Goal: Transaction & Acquisition: Obtain resource

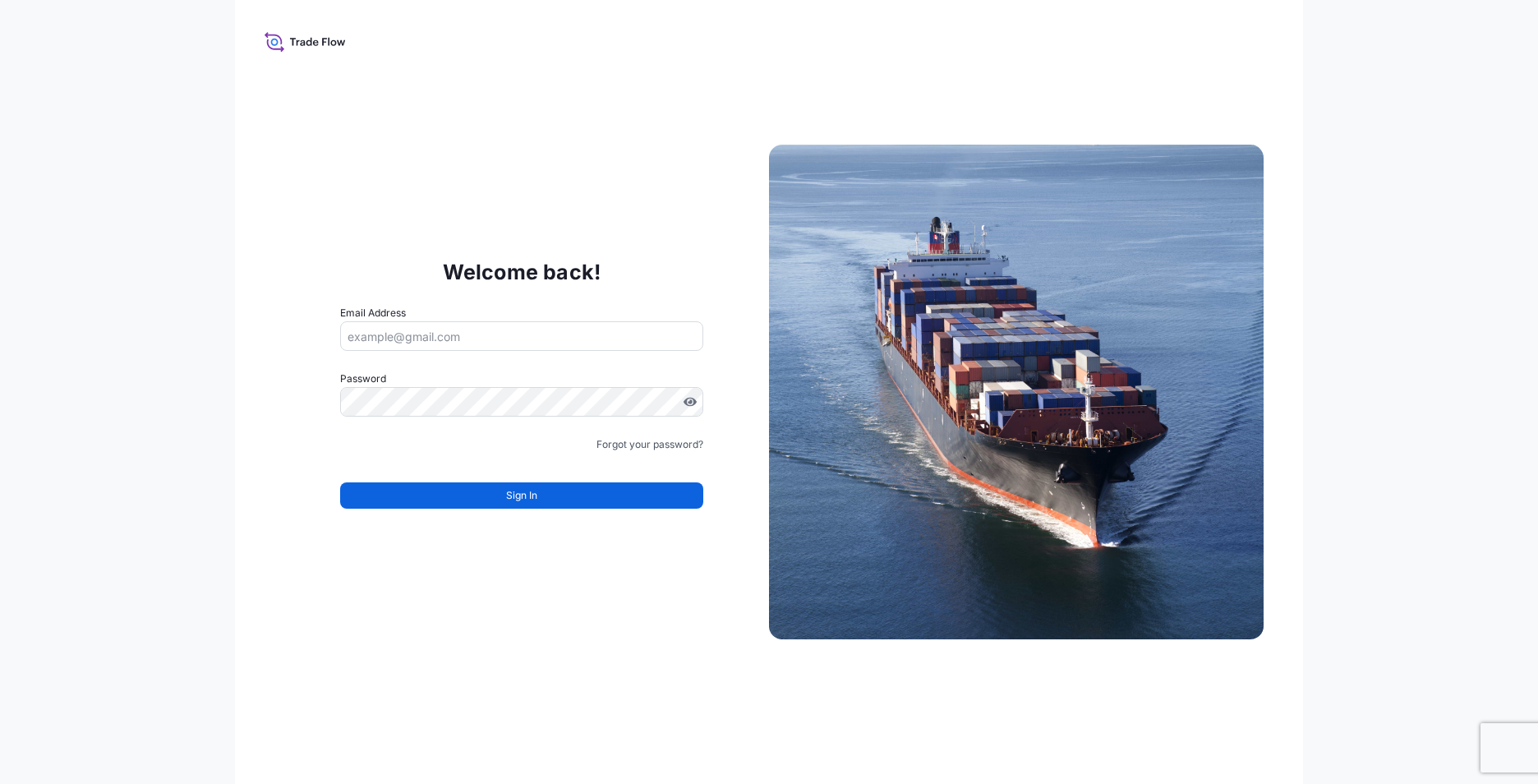
click at [485, 329] on input "Email Address" at bounding box center [522, 336] width 363 height 30
type input "[EMAIL_ADDRESS][DOMAIN_NAME]"
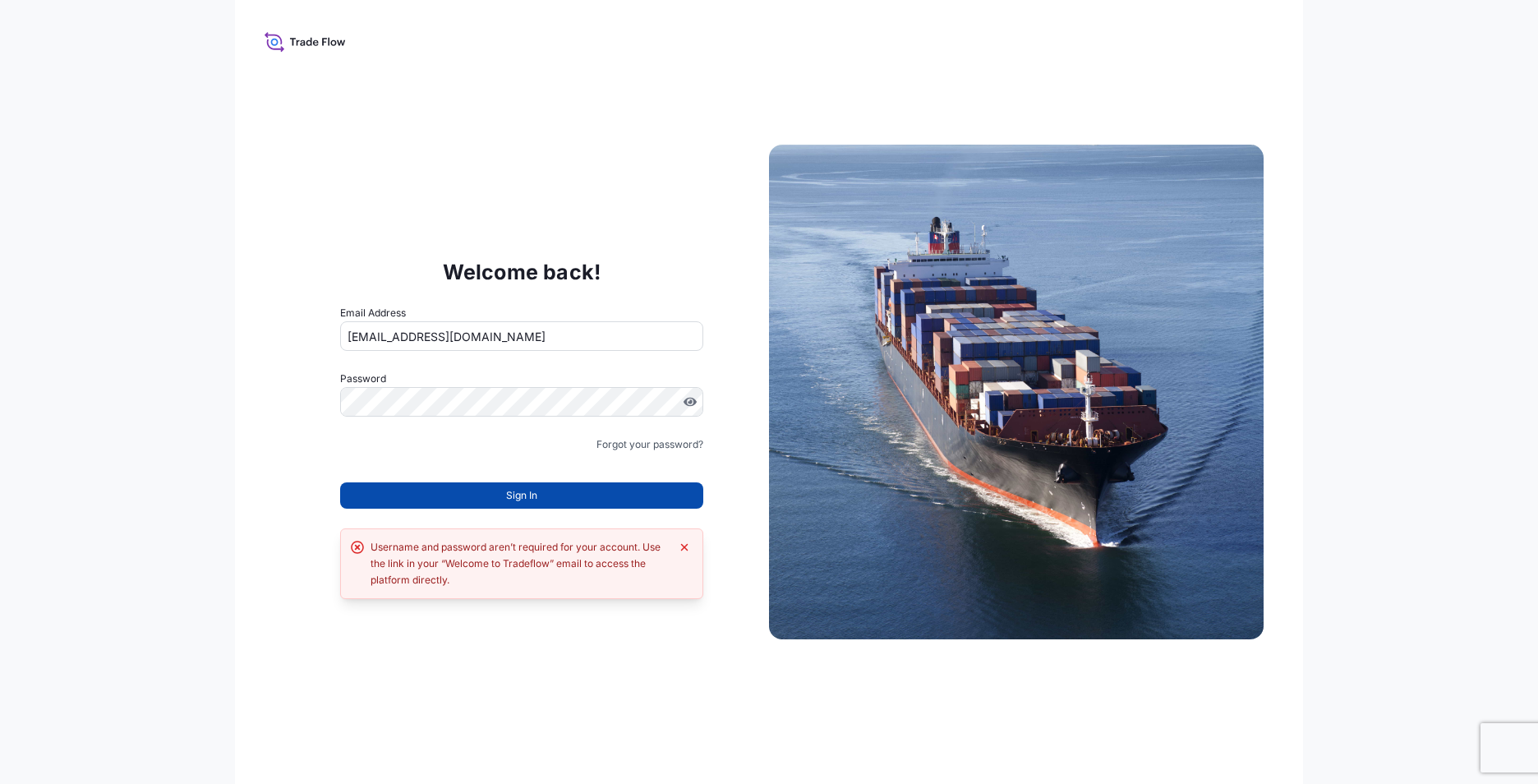
click at [506, 494] on span "Sign In" at bounding box center [522, 495] width 31 height 17
click at [473, 492] on button "Sign In" at bounding box center [522, 495] width 363 height 26
click at [474, 492] on button "Sign In" at bounding box center [522, 495] width 363 height 26
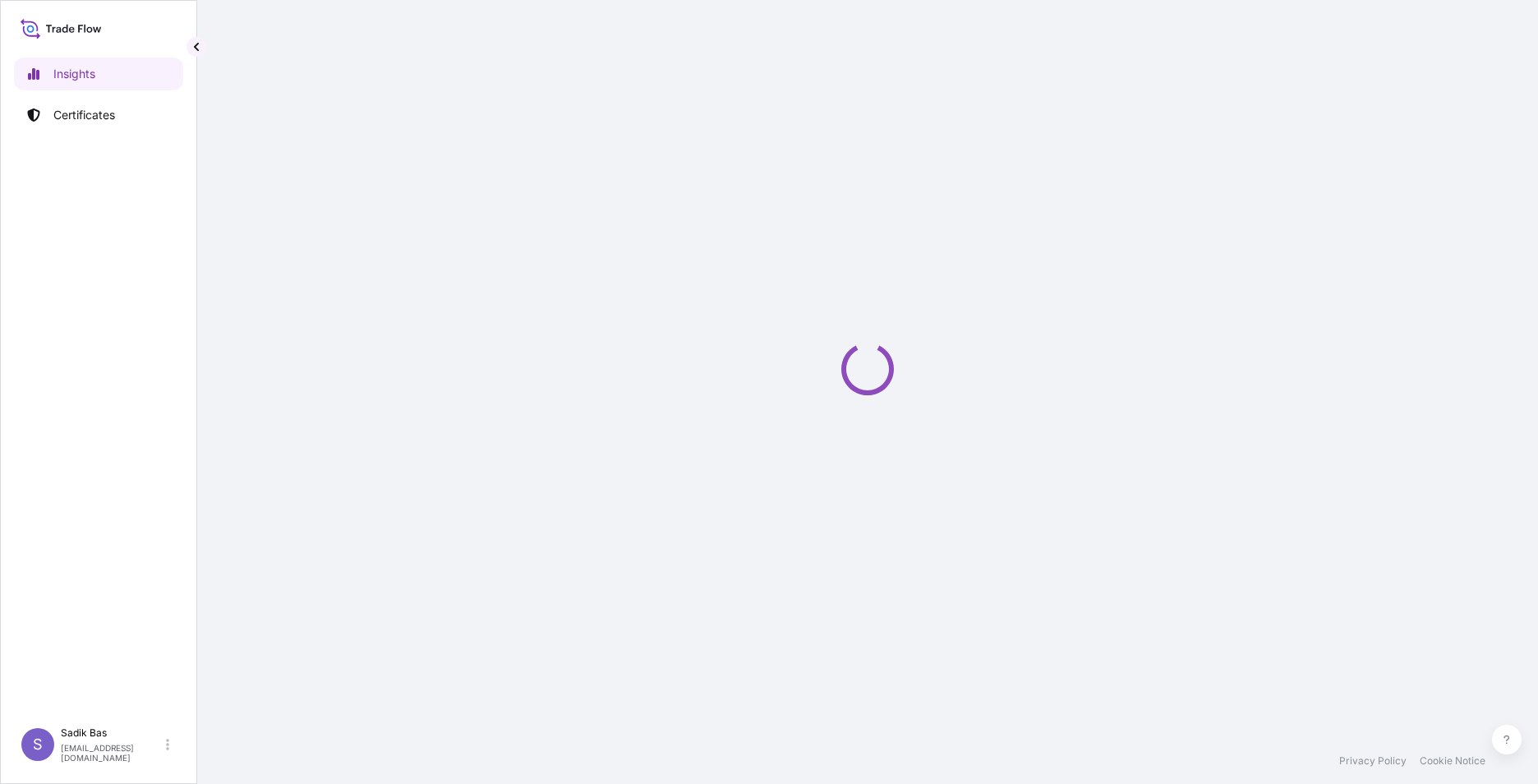
select select "2025"
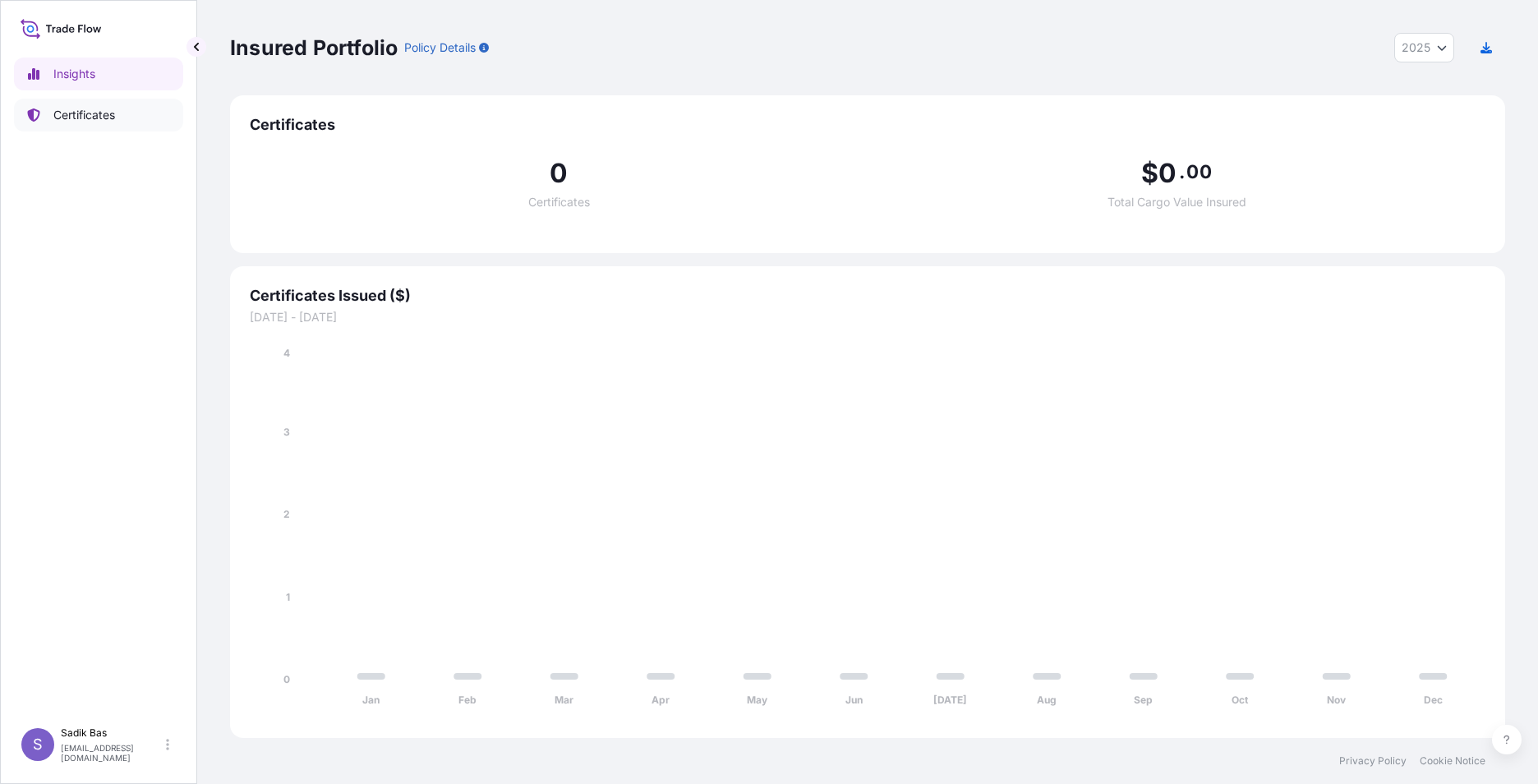
click at [66, 105] on link "Certificates" at bounding box center [98, 115] width 169 height 33
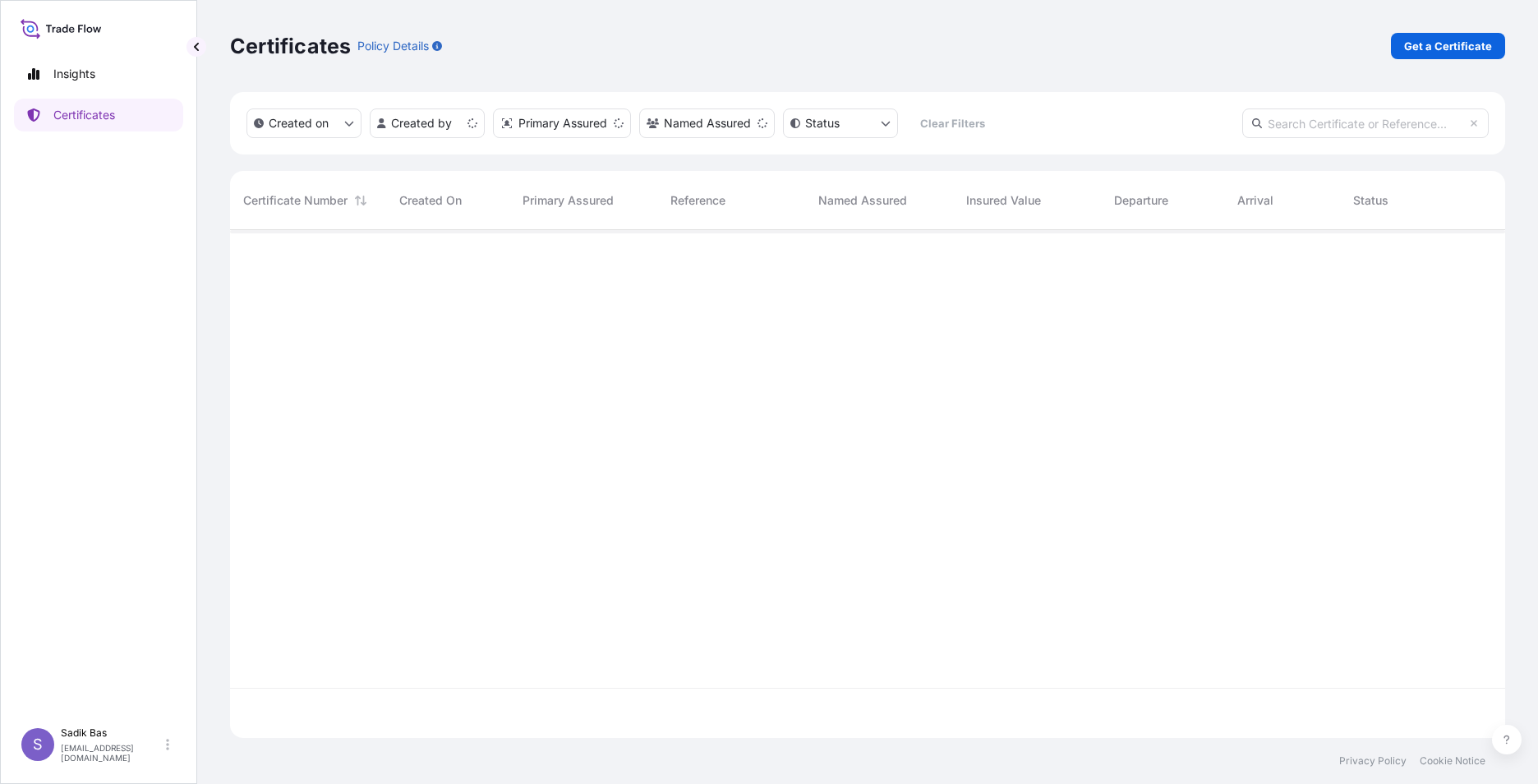
scroll to position [504, 1263]
click at [1432, 42] on p "Get a Certificate" at bounding box center [1448, 46] width 88 height 17
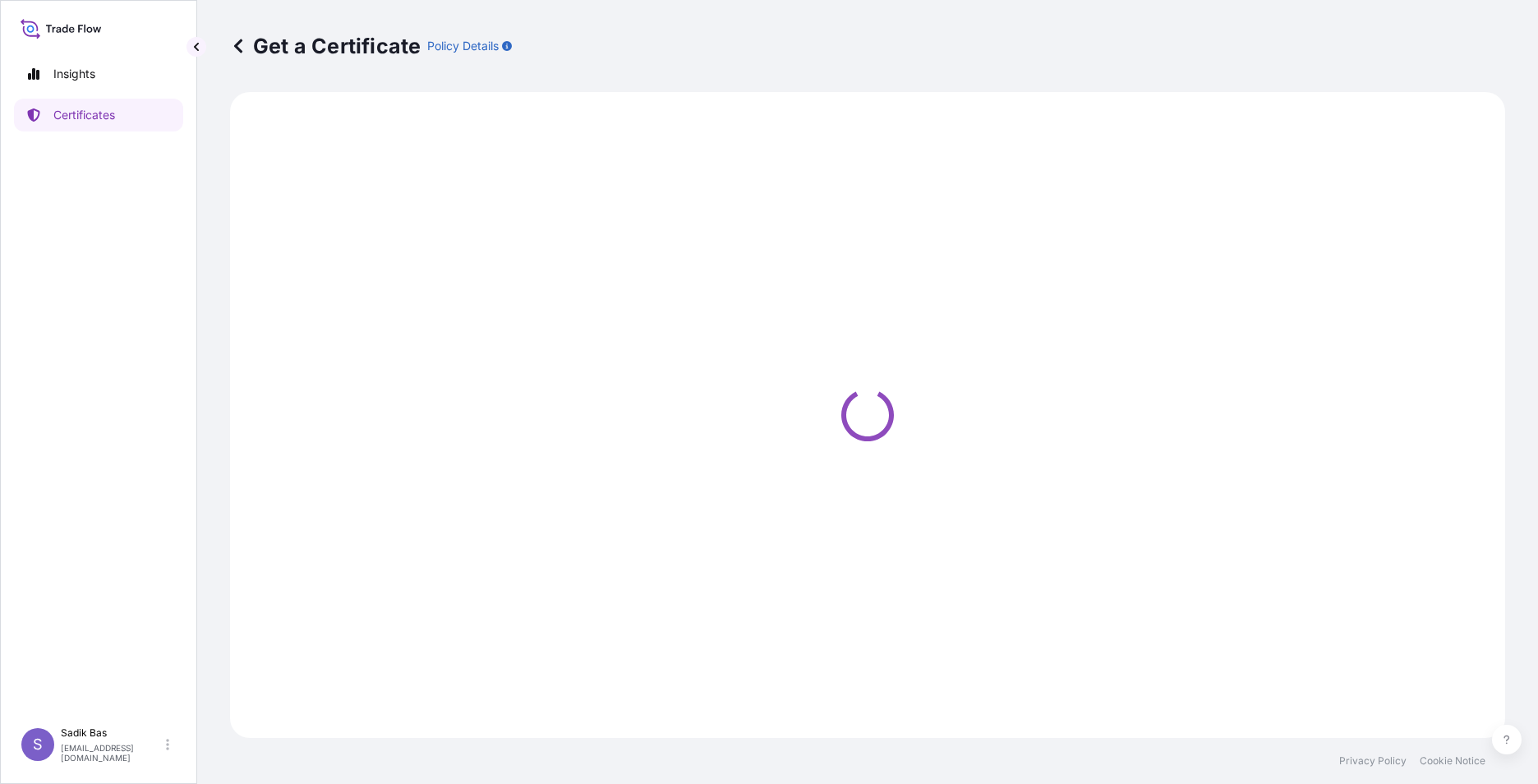
select select "Sea"
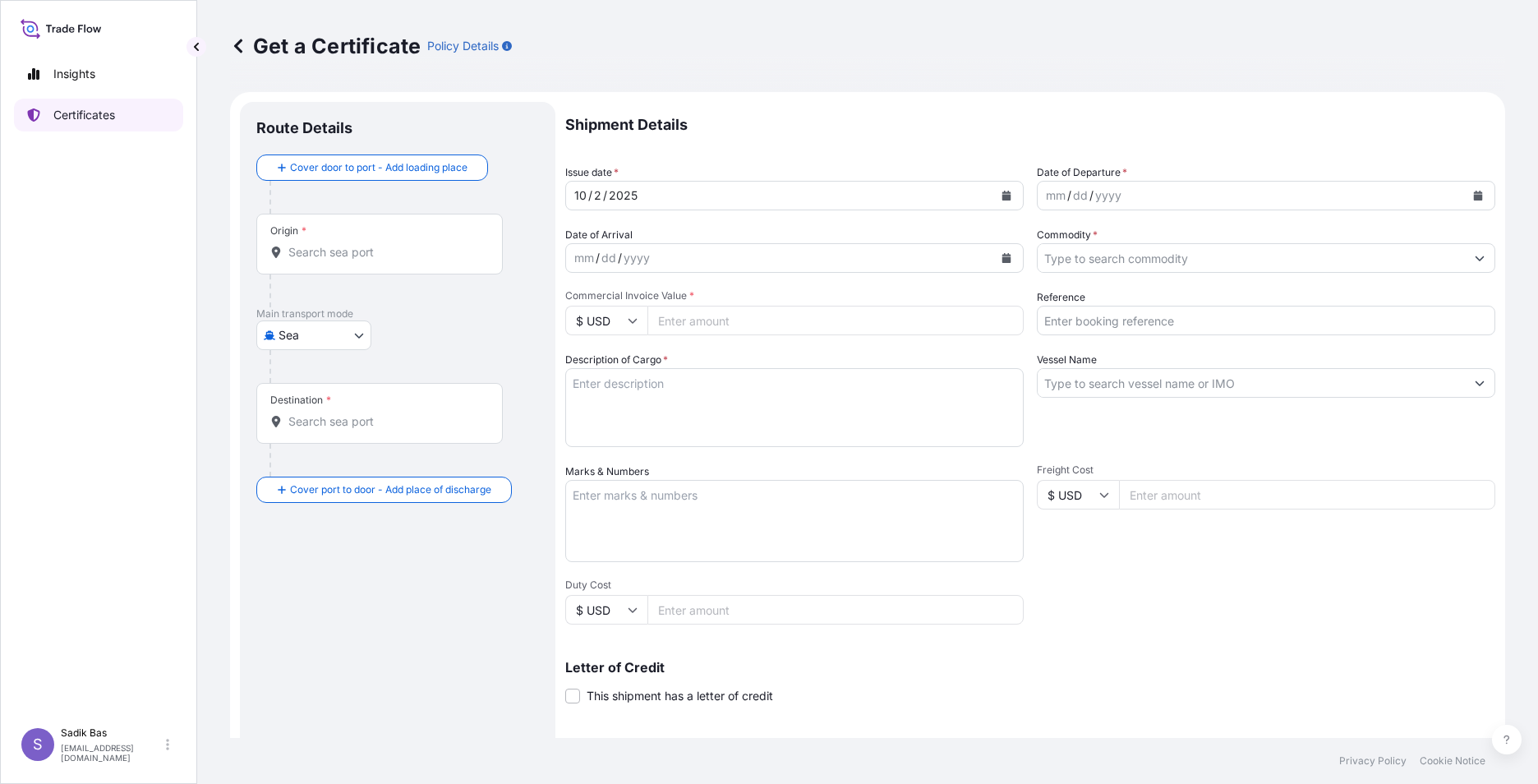
click at [75, 112] on p "Certificates" at bounding box center [84, 115] width 62 height 17
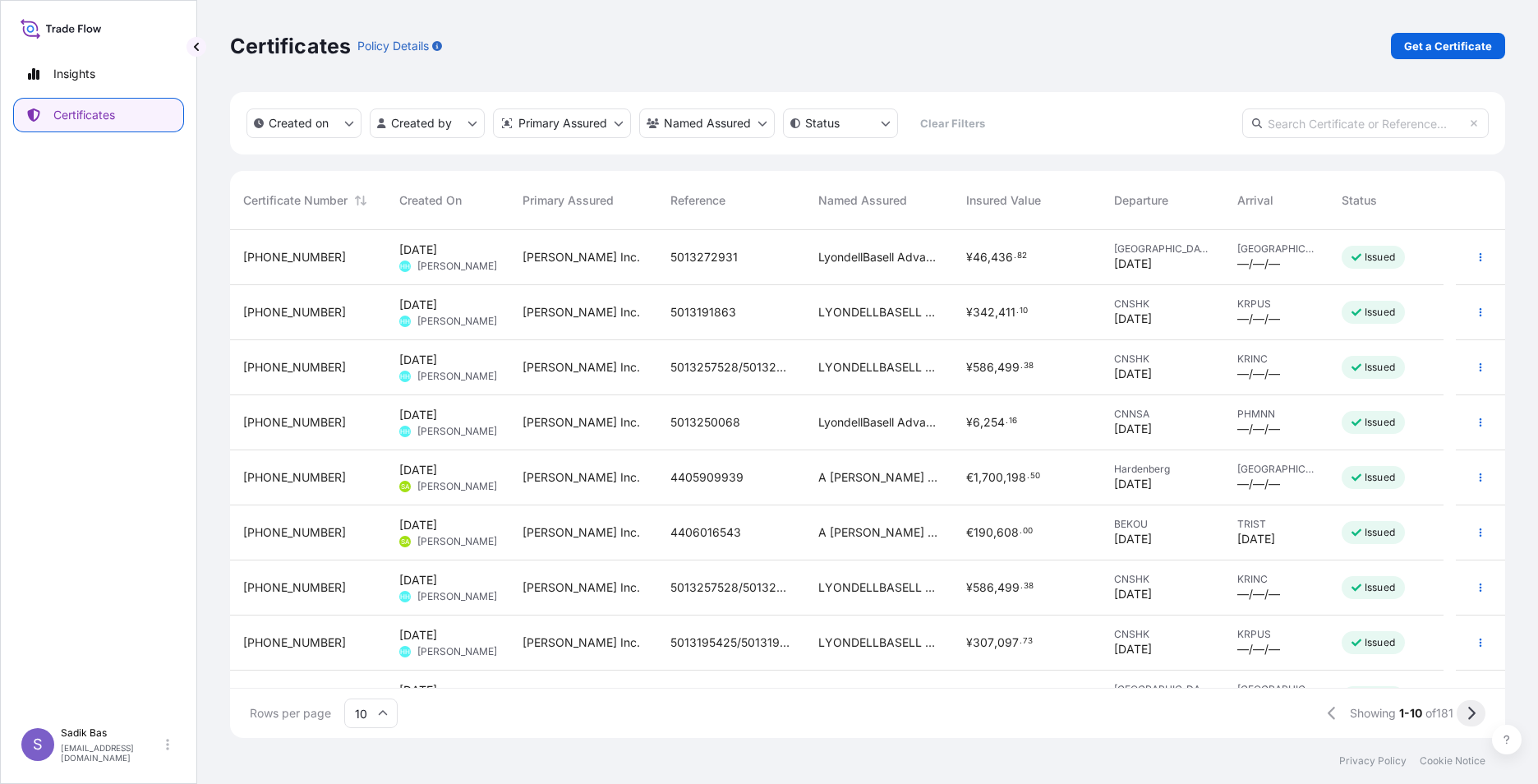
click at [1473, 709] on icon at bounding box center [1471, 713] width 9 height 15
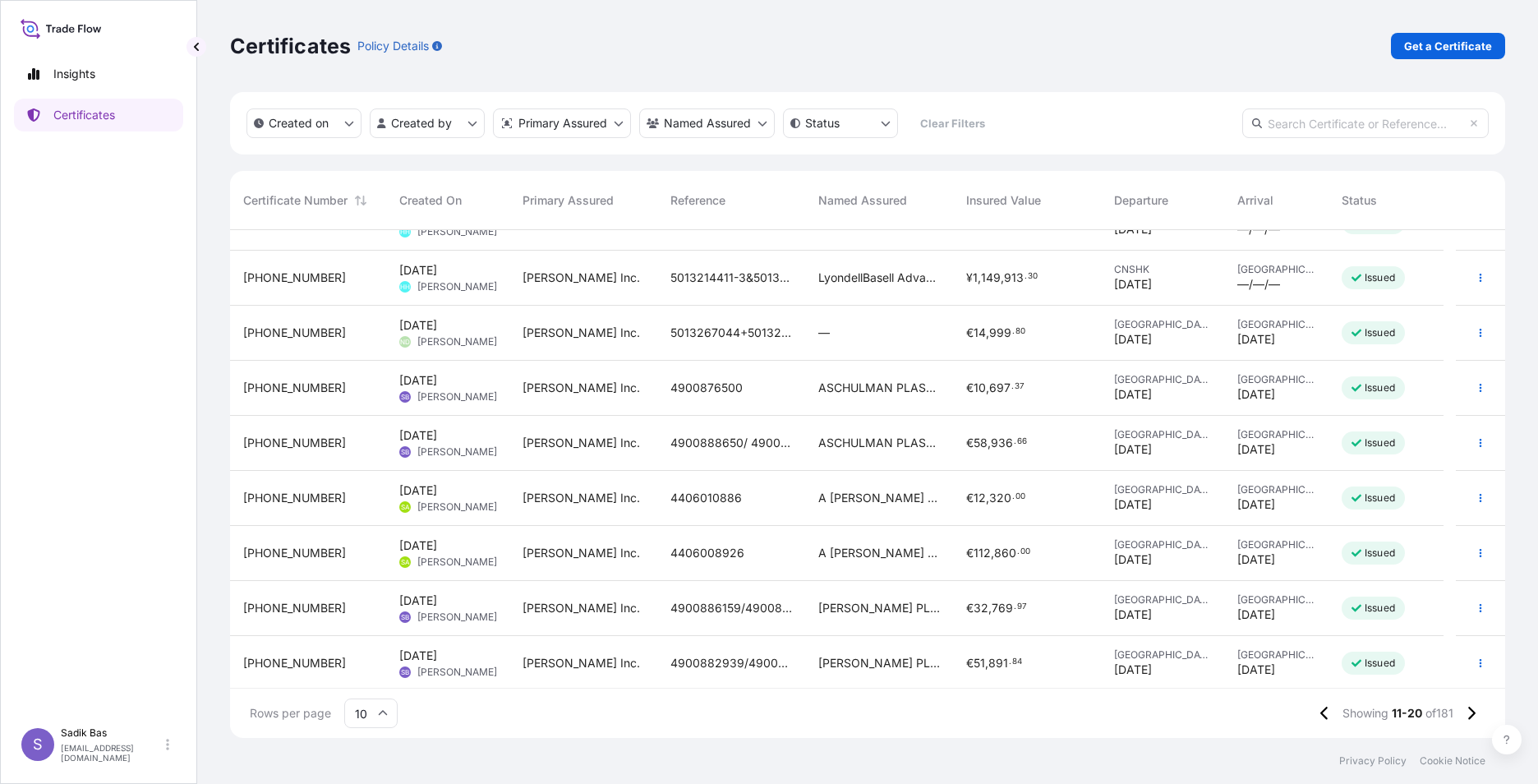
scroll to position [92, 0]
click at [1320, 711] on icon at bounding box center [1324, 713] width 9 height 15
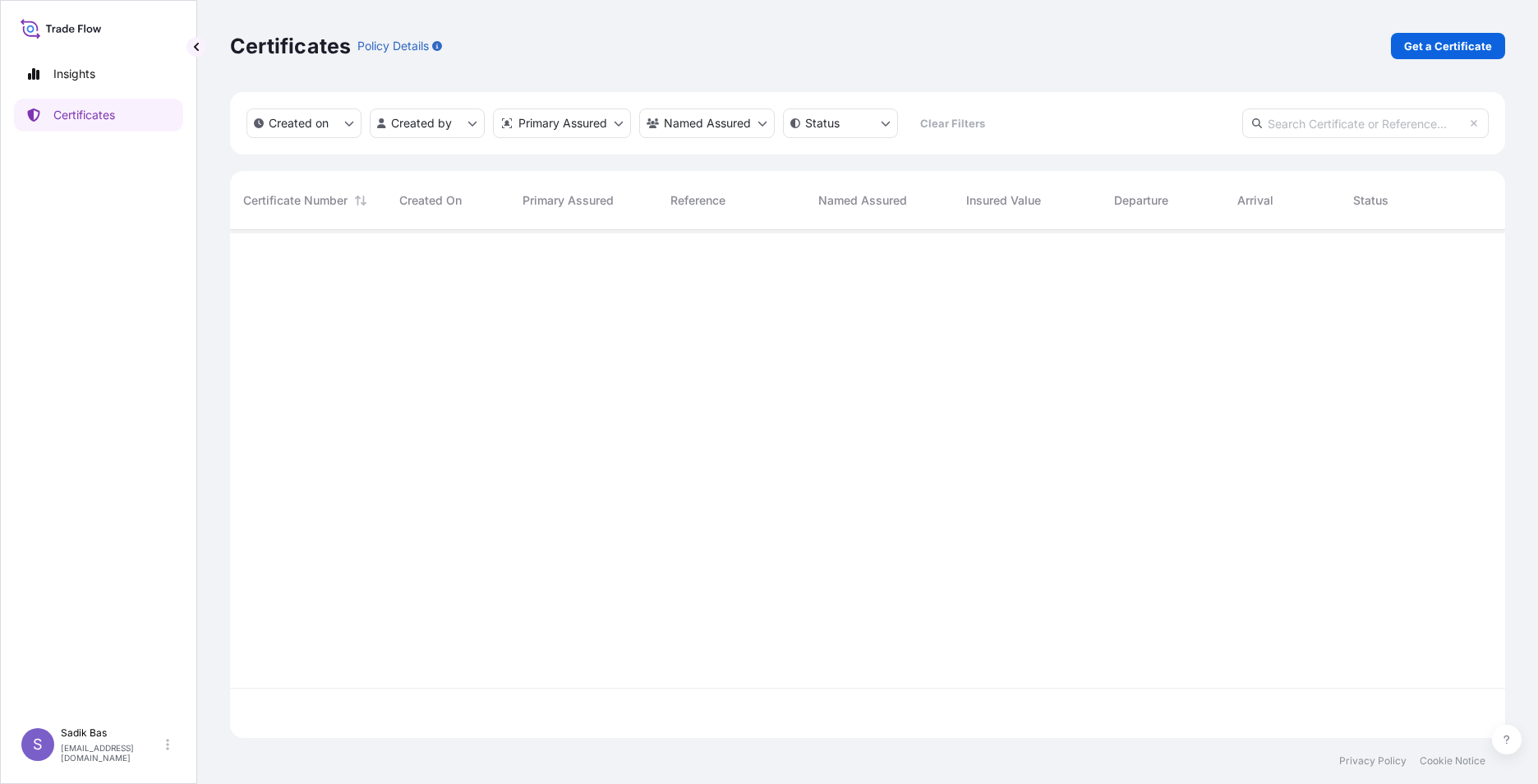
scroll to position [0, 0]
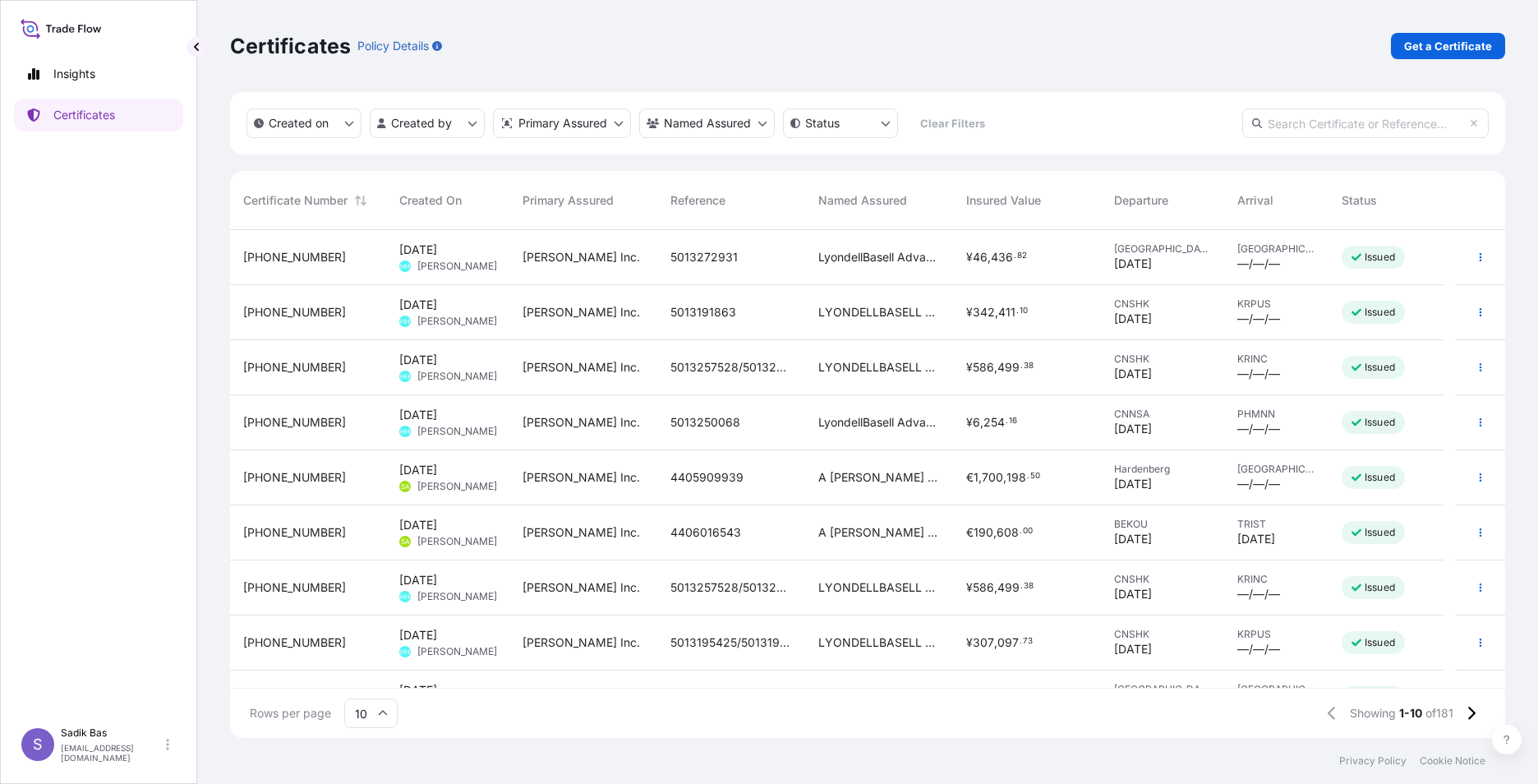
click at [1326, 122] on input "text" at bounding box center [1365, 123] width 247 height 30
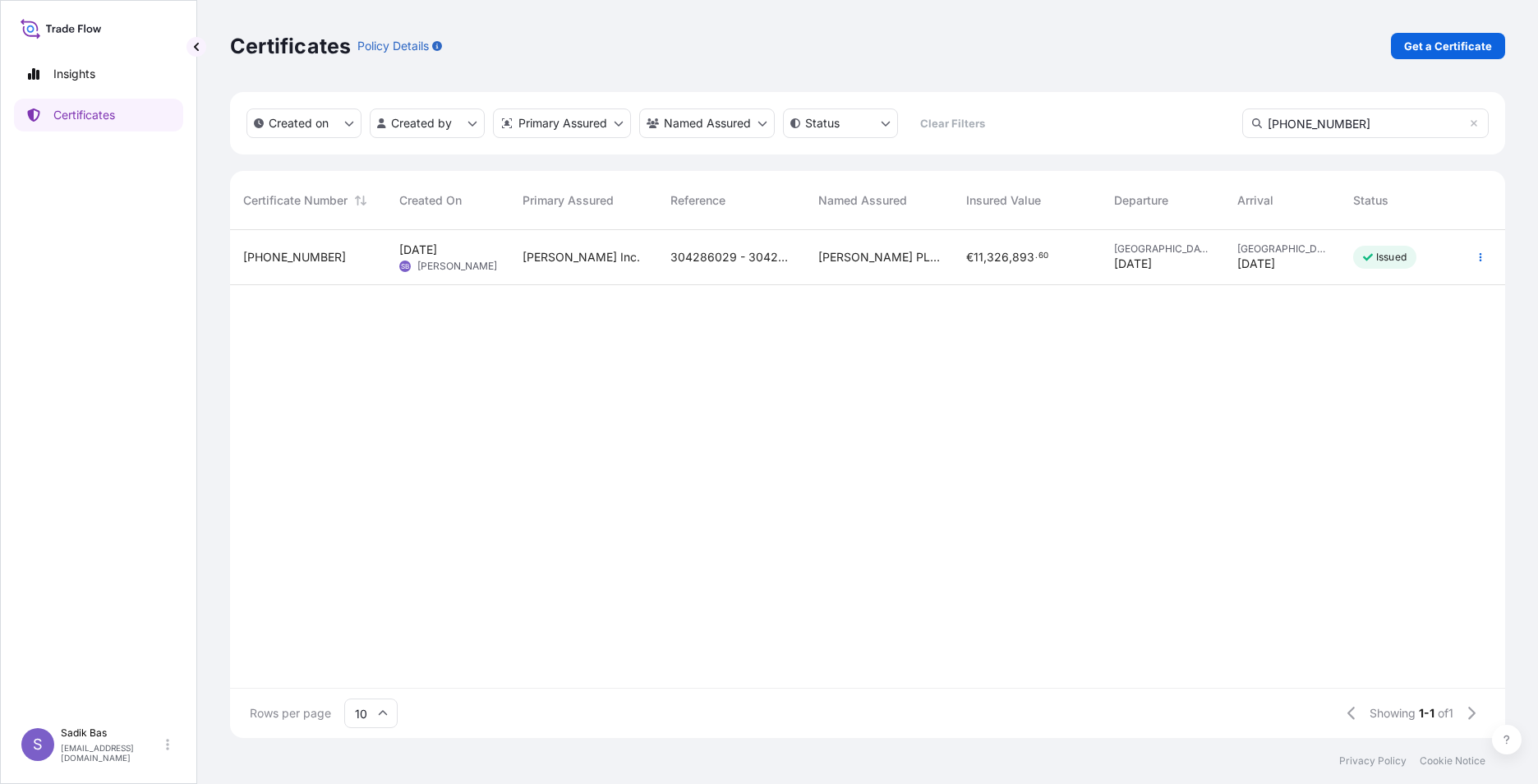
scroll to position [504, 1263]
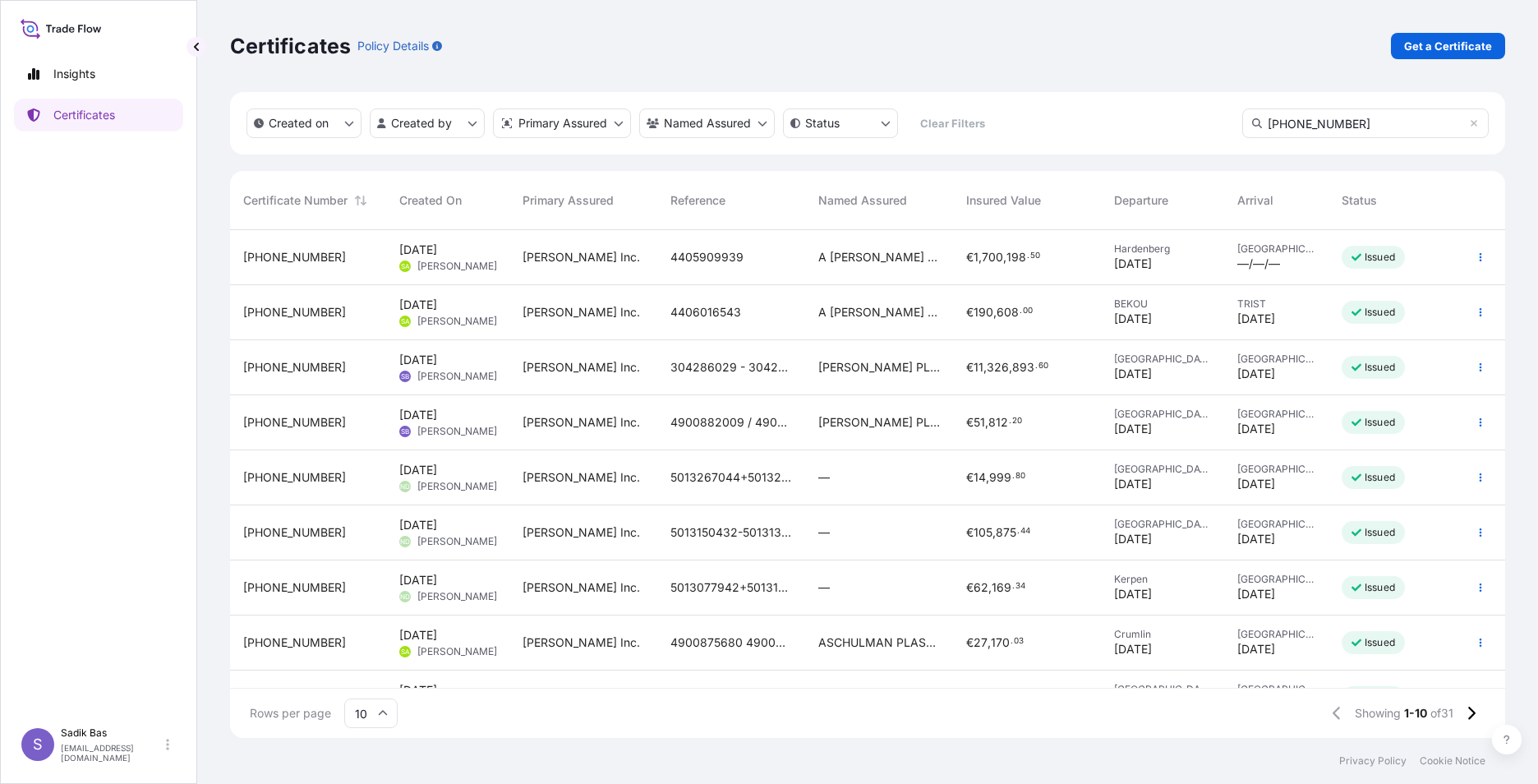
drag, startPoint x: 1357, startPoint y: 124, endPoint x: 1299, endPoint y: 126, distance: 58.0
click at [1299, 126] on input "[PHONE_NUMBER]" at bounding box center [1365, 123] width 247 height 30
click at [1314, 123] on input "32015" at bounding box center [1365, 123] width 247 height 30
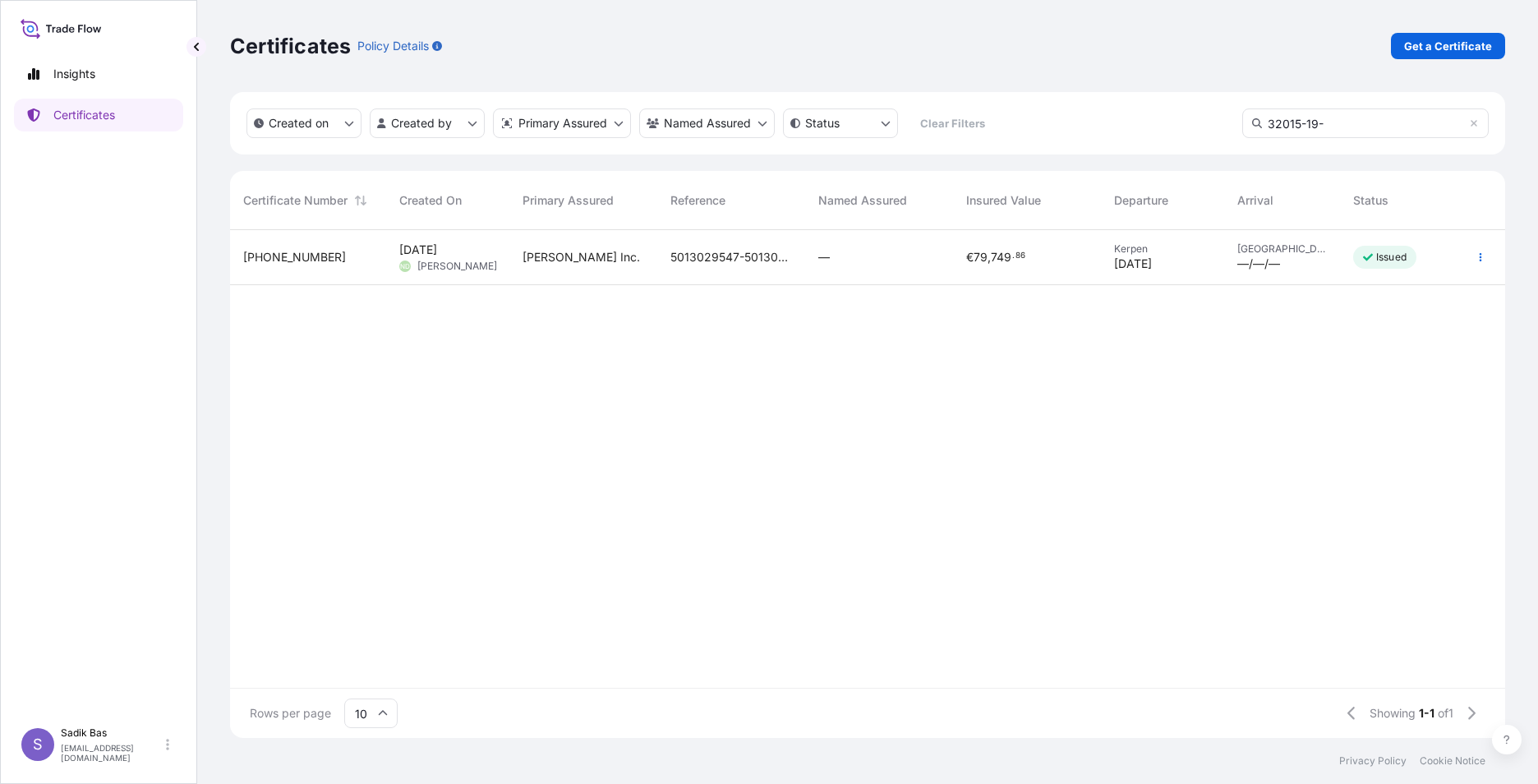
type input "[PHONE_NUMBER]"
click at [1337, 121] on input "[PHONE_NUMBER]" at bounding box center [1365, 123] width 247 height 30
drag, startPoint x: 1337, startPoint y: 121, endPoint x: 1188, endPoint y: 132, distance: 149.4
click at [1188, 132] on div "Created on Created by Primary Assured Named Assured Status Clear Filters [PHONE…" at bounding box center [868, 123] width 1275 height 63
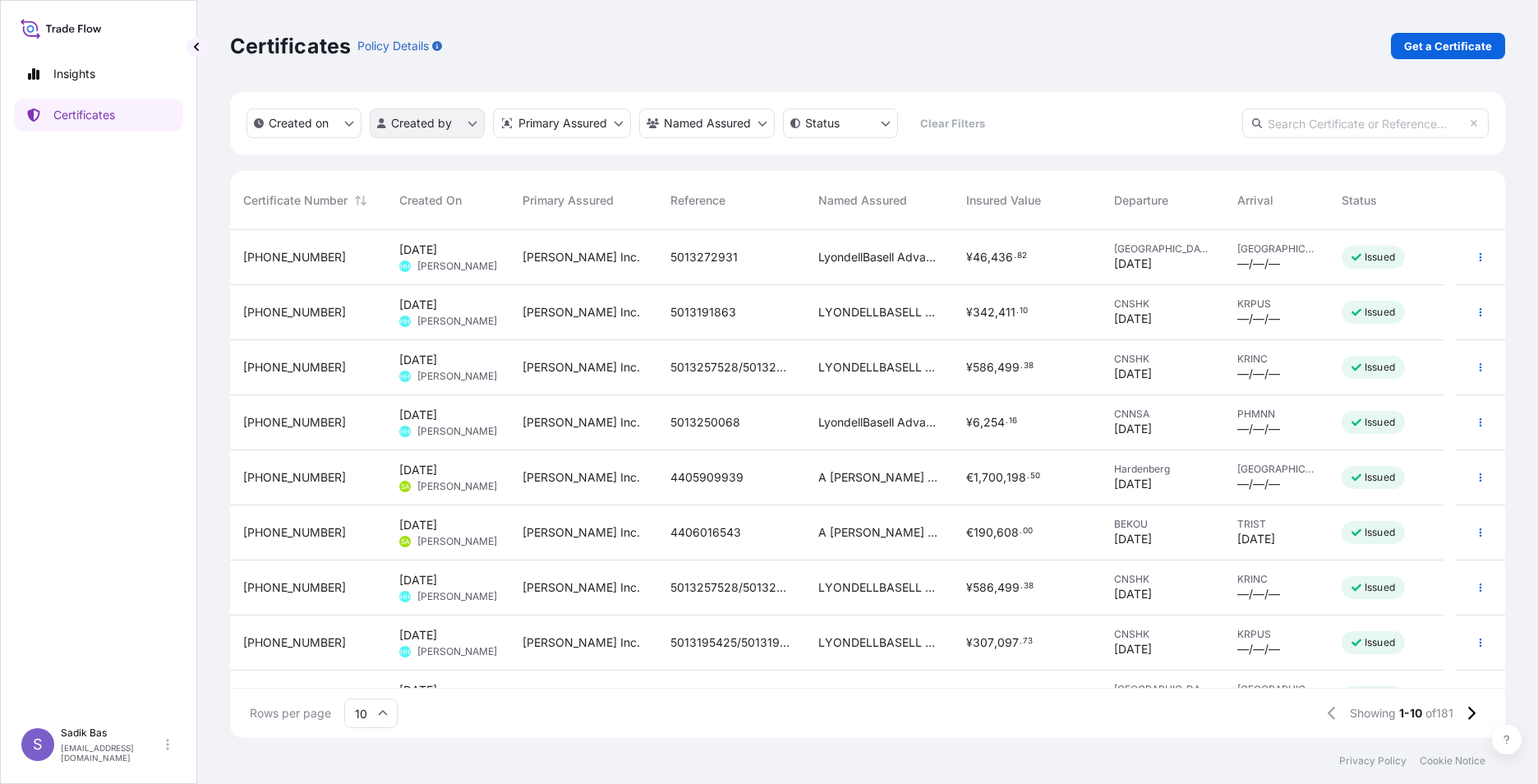
click at [453, 123] on html "Insights Certificates S Sadik Bas [EMAIL_ADDRESS][DOMAIN_NAME] Certificates Pol…" at bounding box center [769, 392] width 1538 height 784
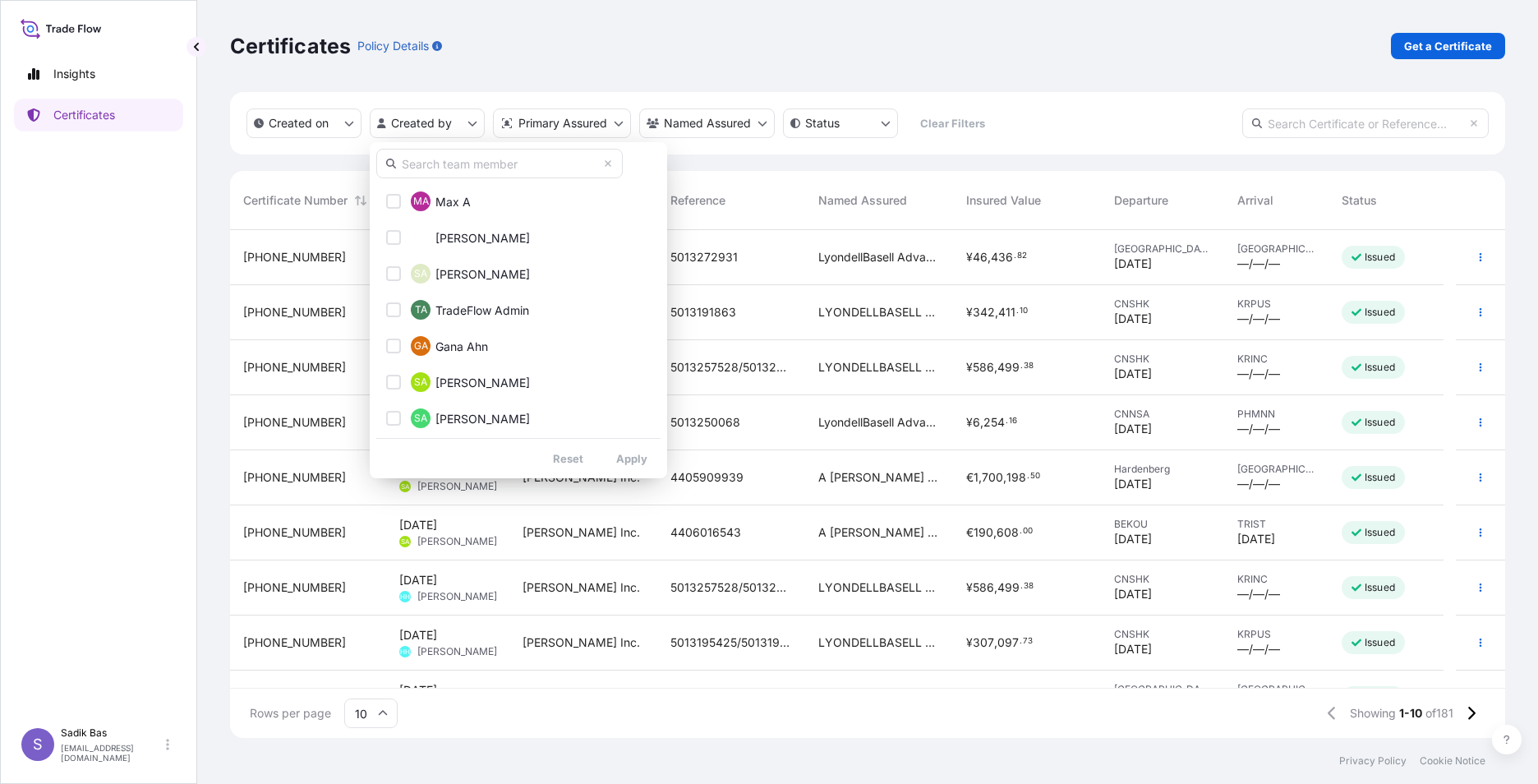
click at [476, 153] on input "text" at bounding box center [499, 163] width 247 height 30
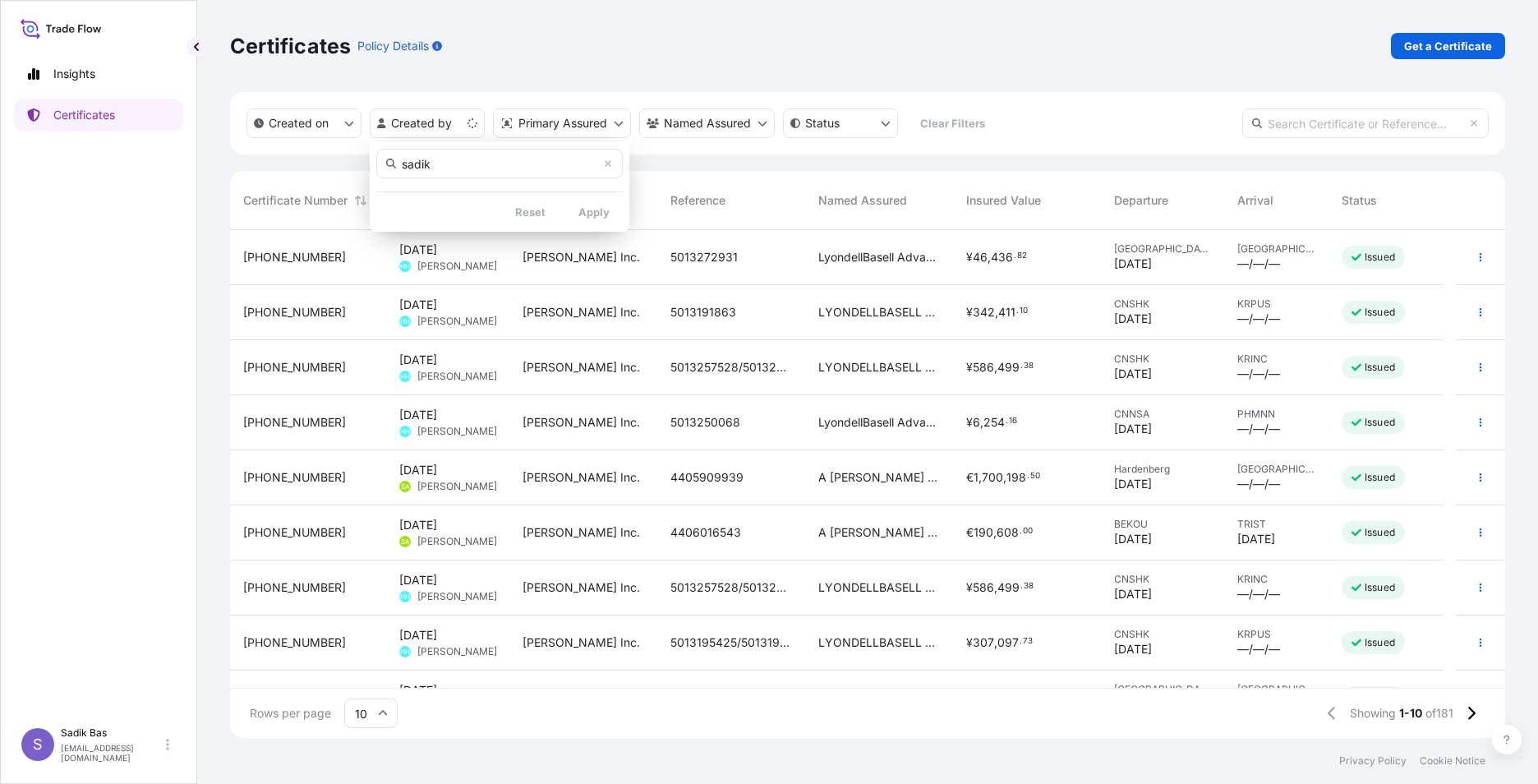
type input "sadik"
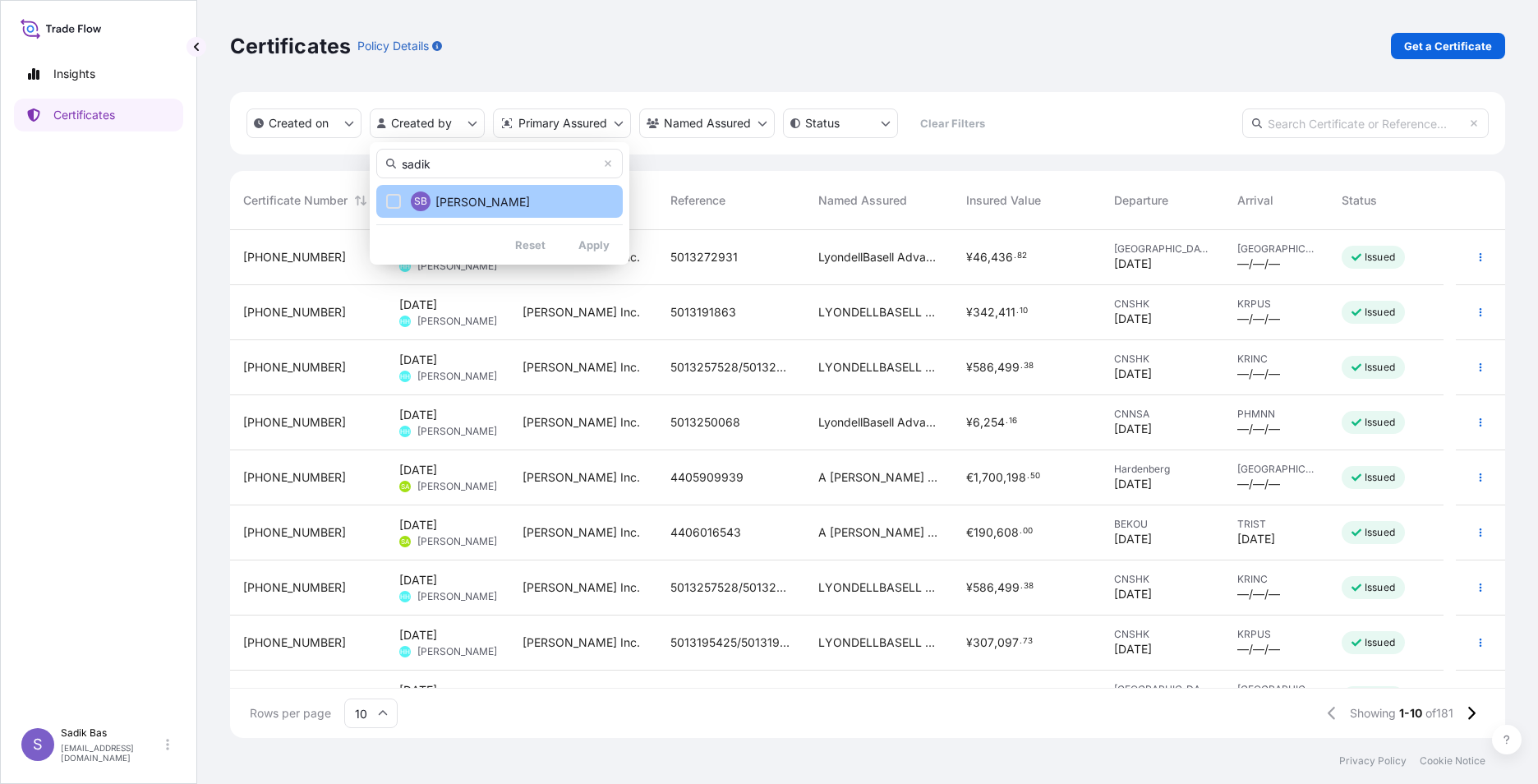
click at [469, 201] on span "[PERSON_NAME]" at bounding box center [483, 202] width 94 height 17
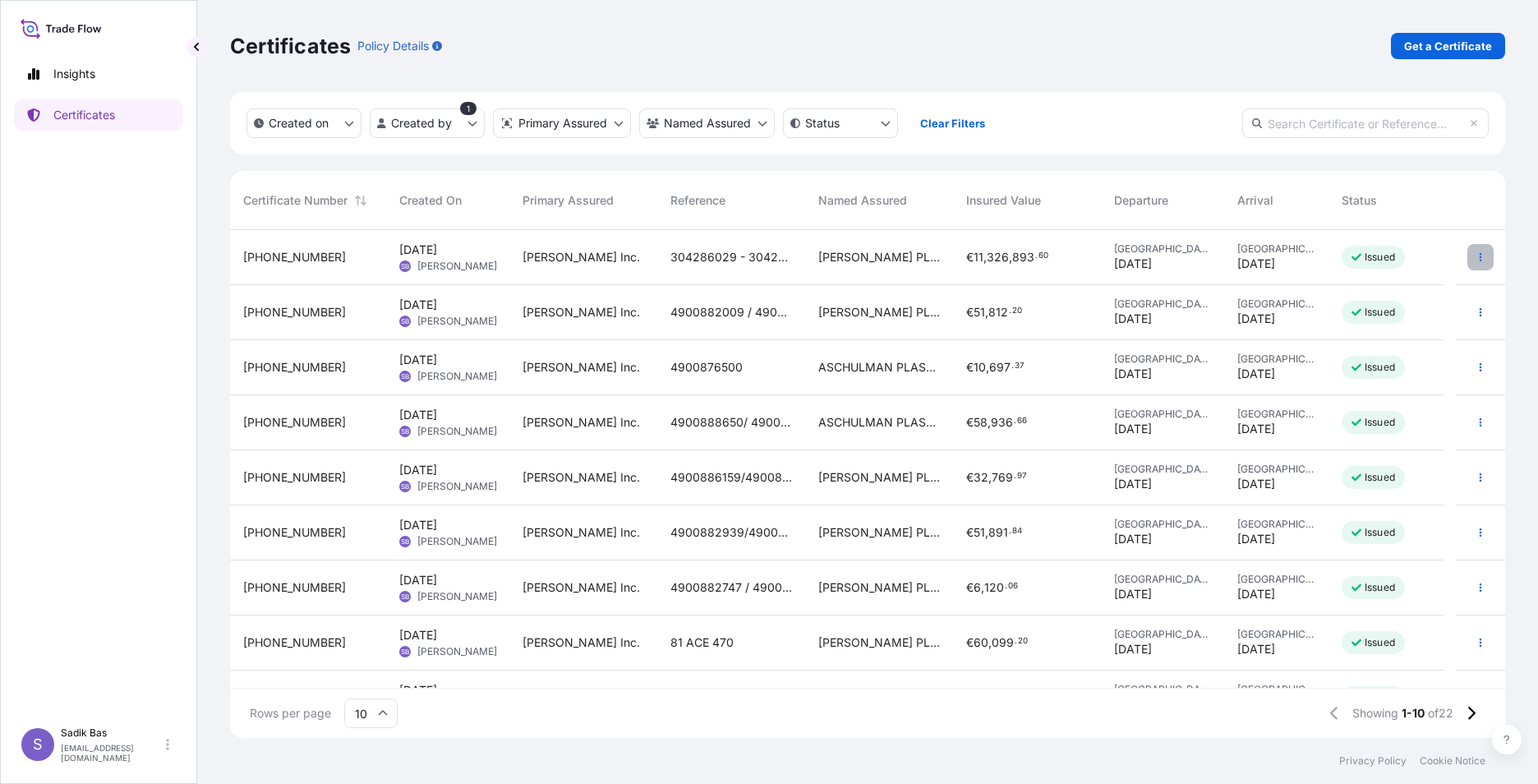
click at [1476, 254] on icon "button" at bounding box center [1481, 257] width 10 height 10
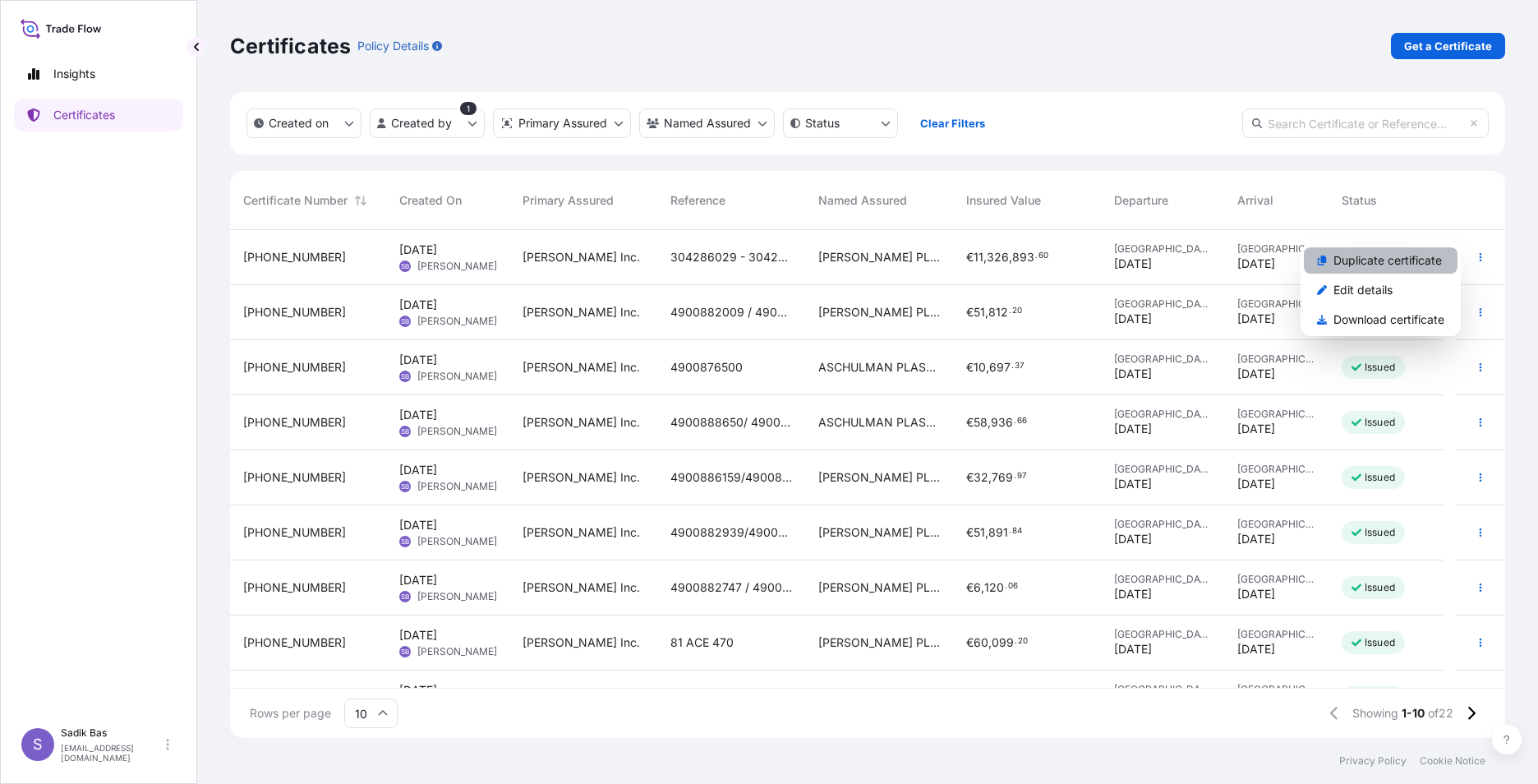
click at [1376, 257] on p "Duplicate certificate" at bounding box center [1387, 261] width 108 height 17
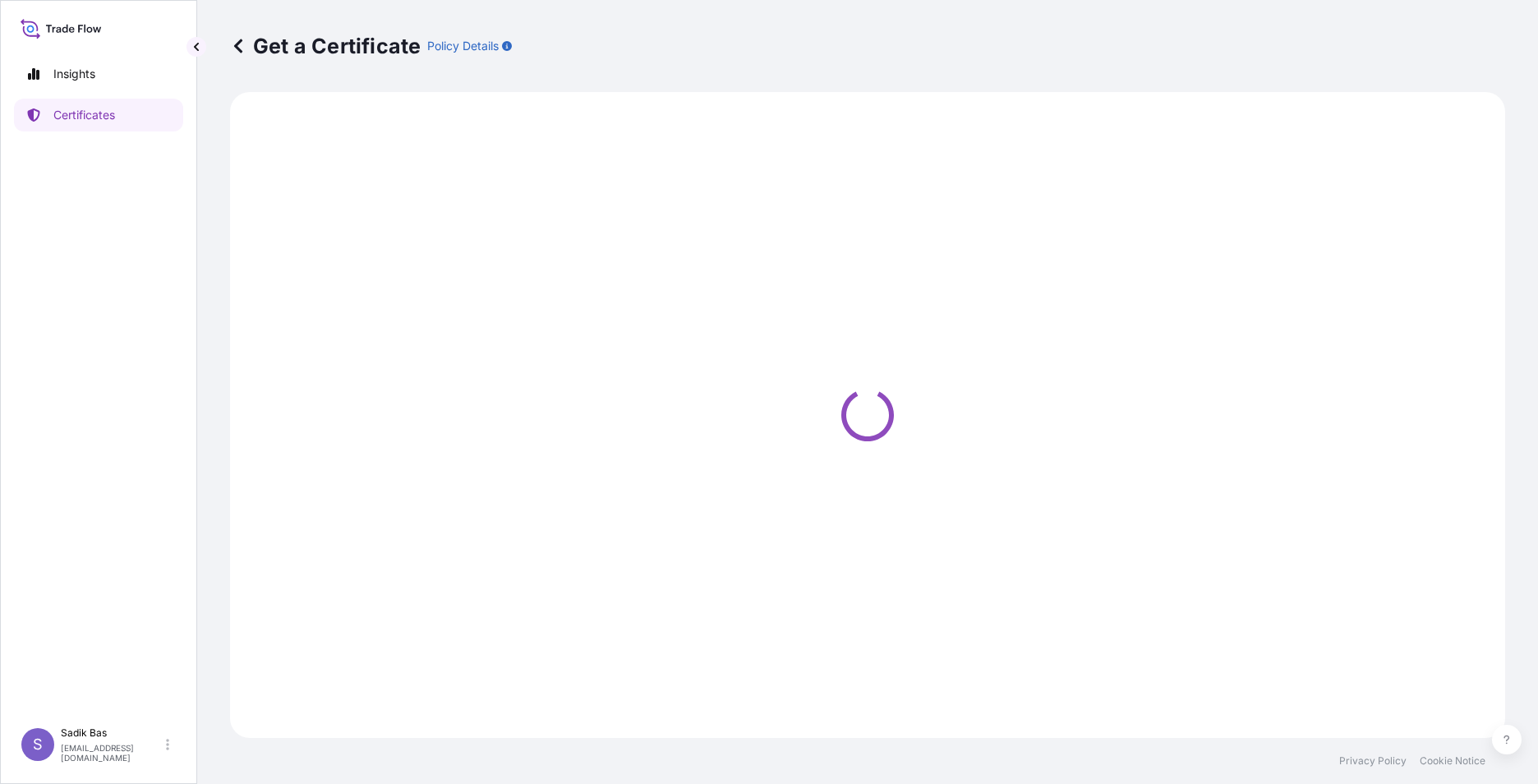
select select "Road"
select select "32015"
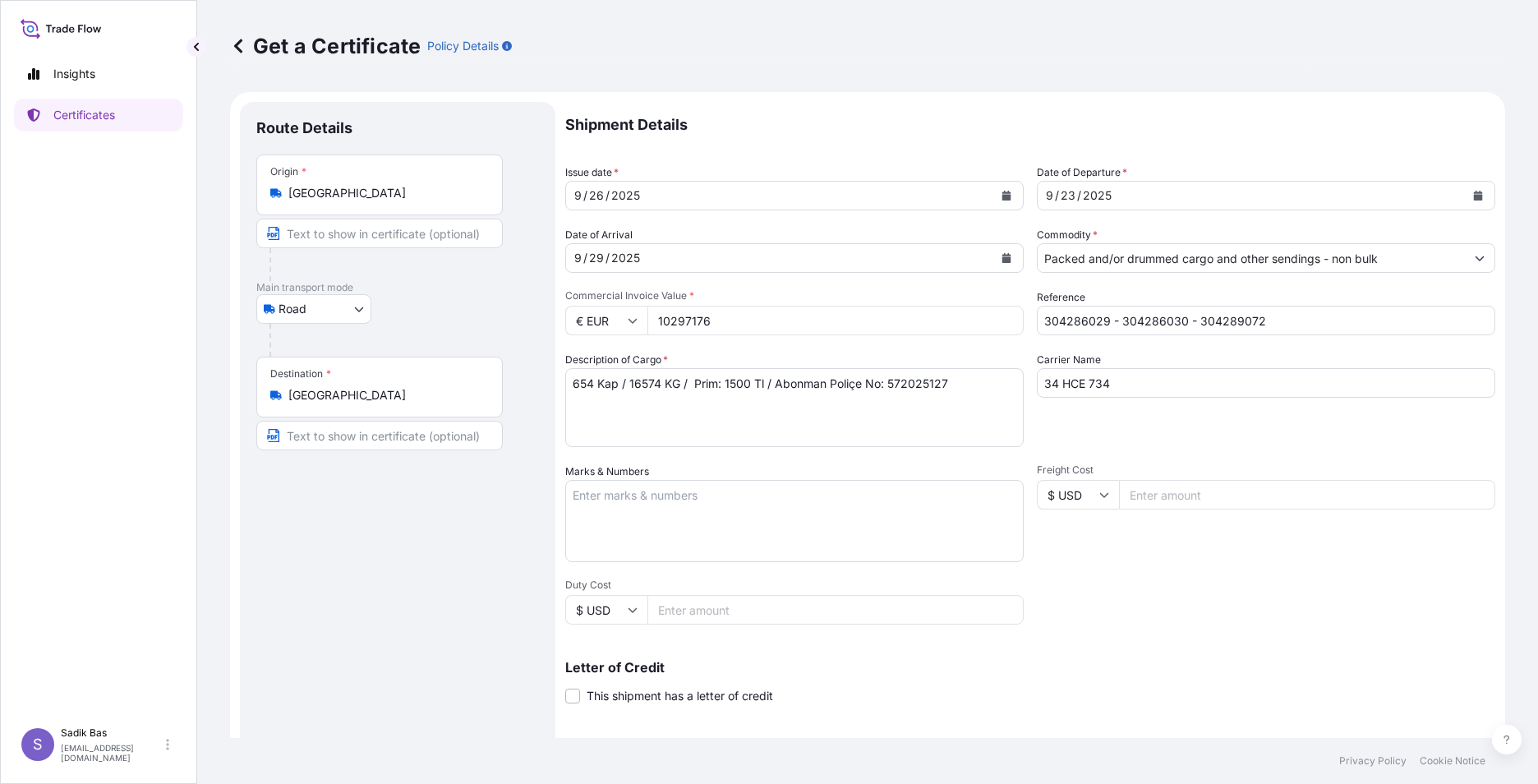
click at [731, 317] on input "10297176" at bounding box center [835, 320] width 376 height 30
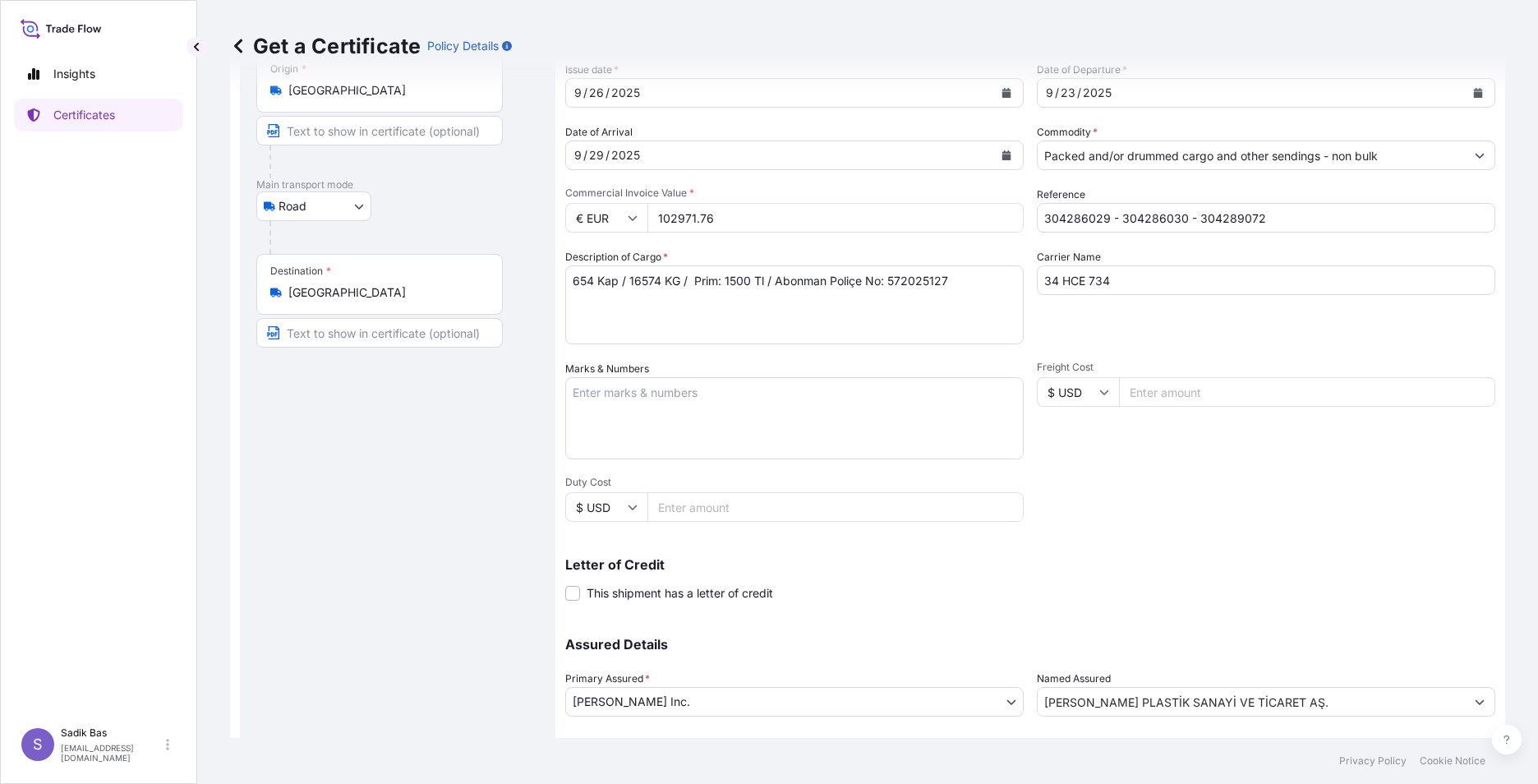
scroll to position [203, 0]
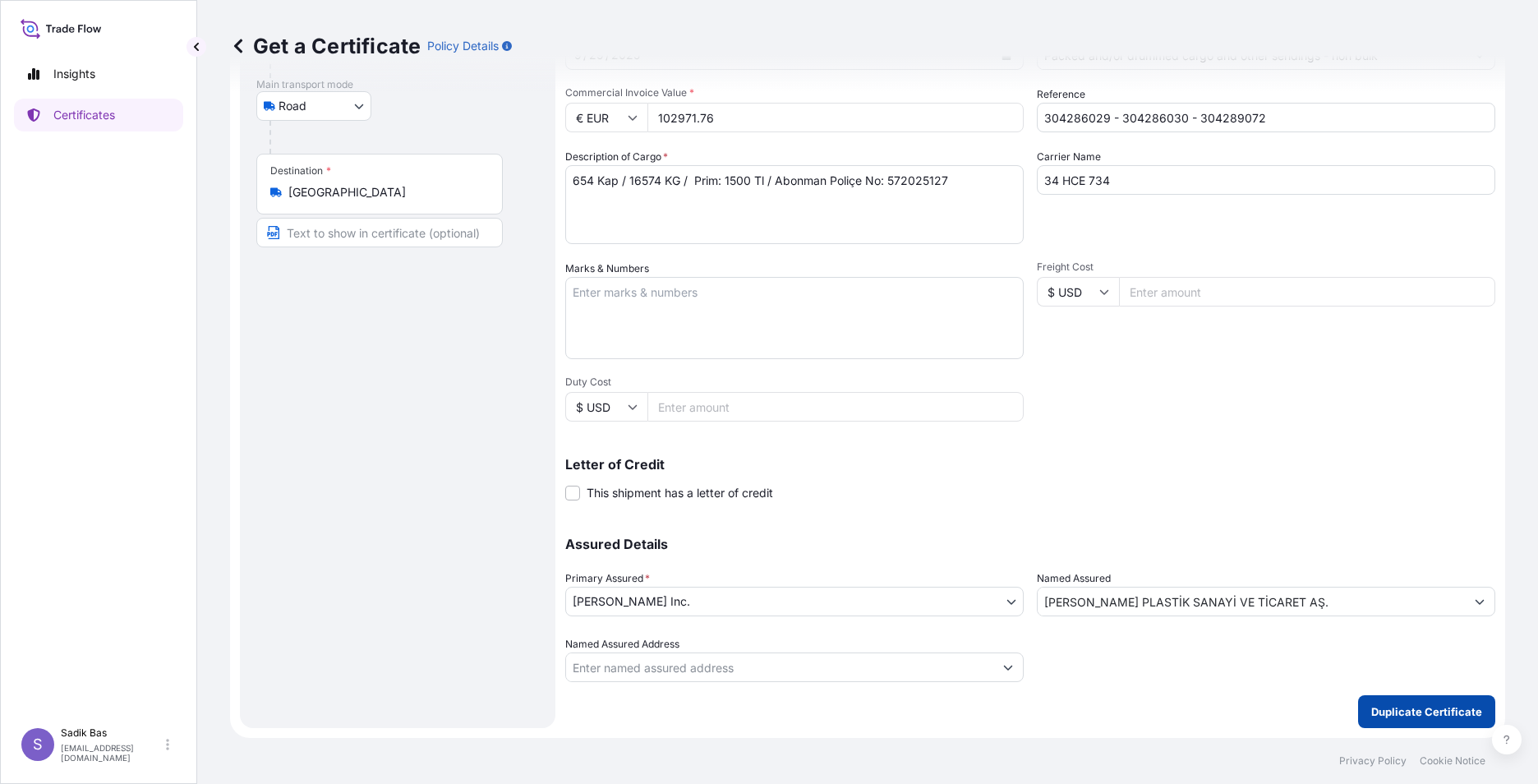
type input "102971.76"
click at [1417, 711] on p "Duplicate Certificate" at bounding box center [1427, 711] width 111 height 17
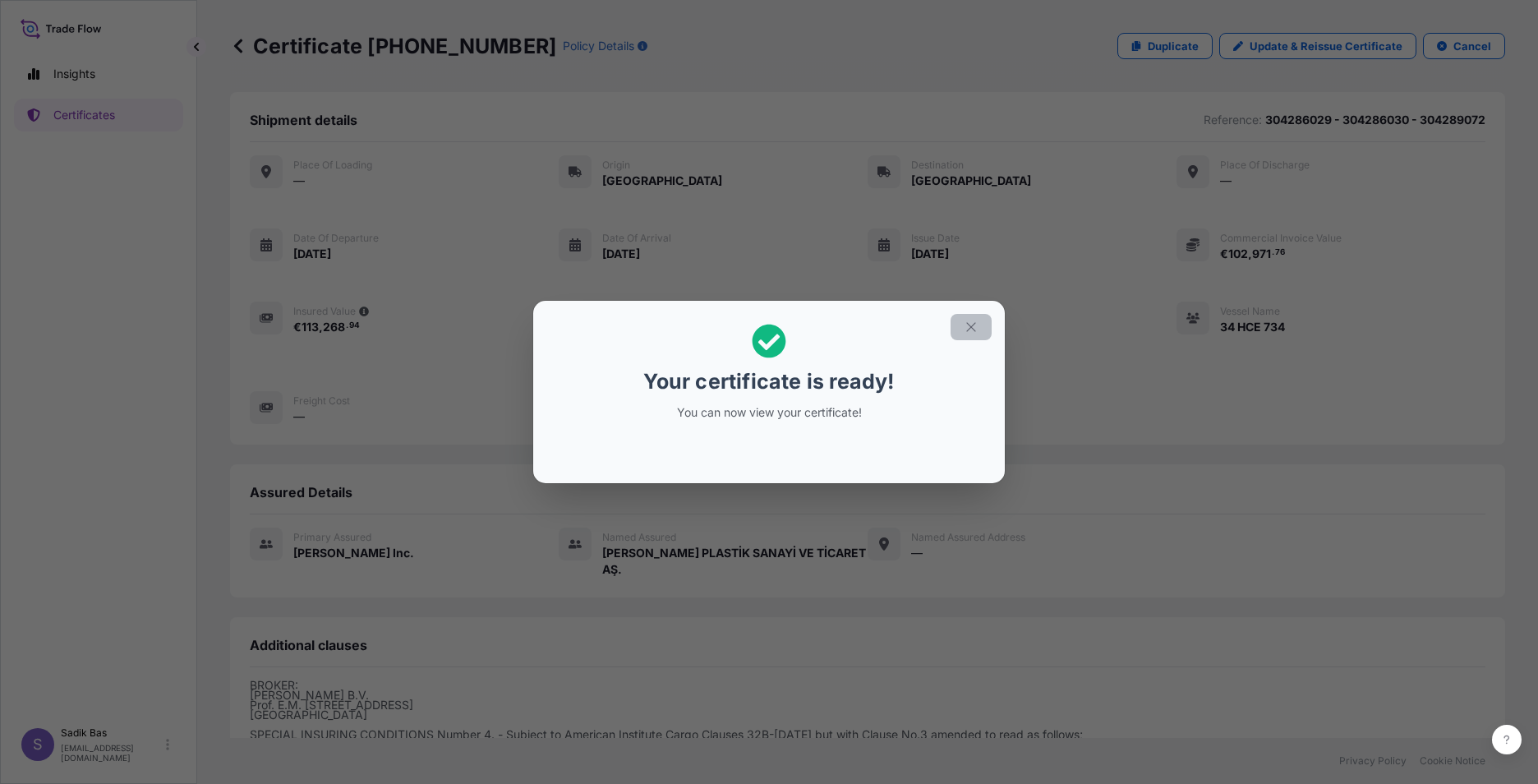
click at [969, 324] on icon "button" at bounding box center [971, 327] width 15 height 15
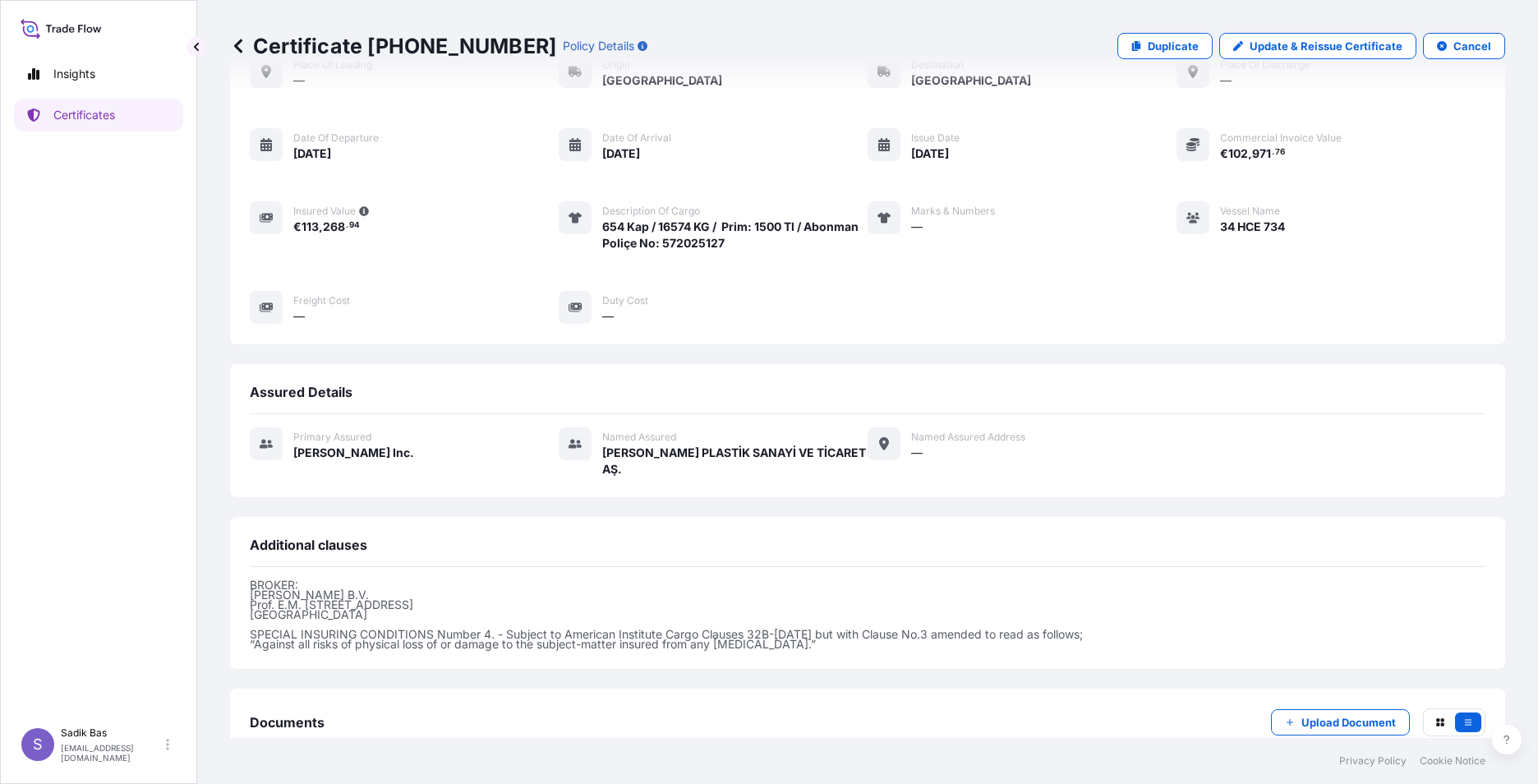
scroll to position [205, 0]
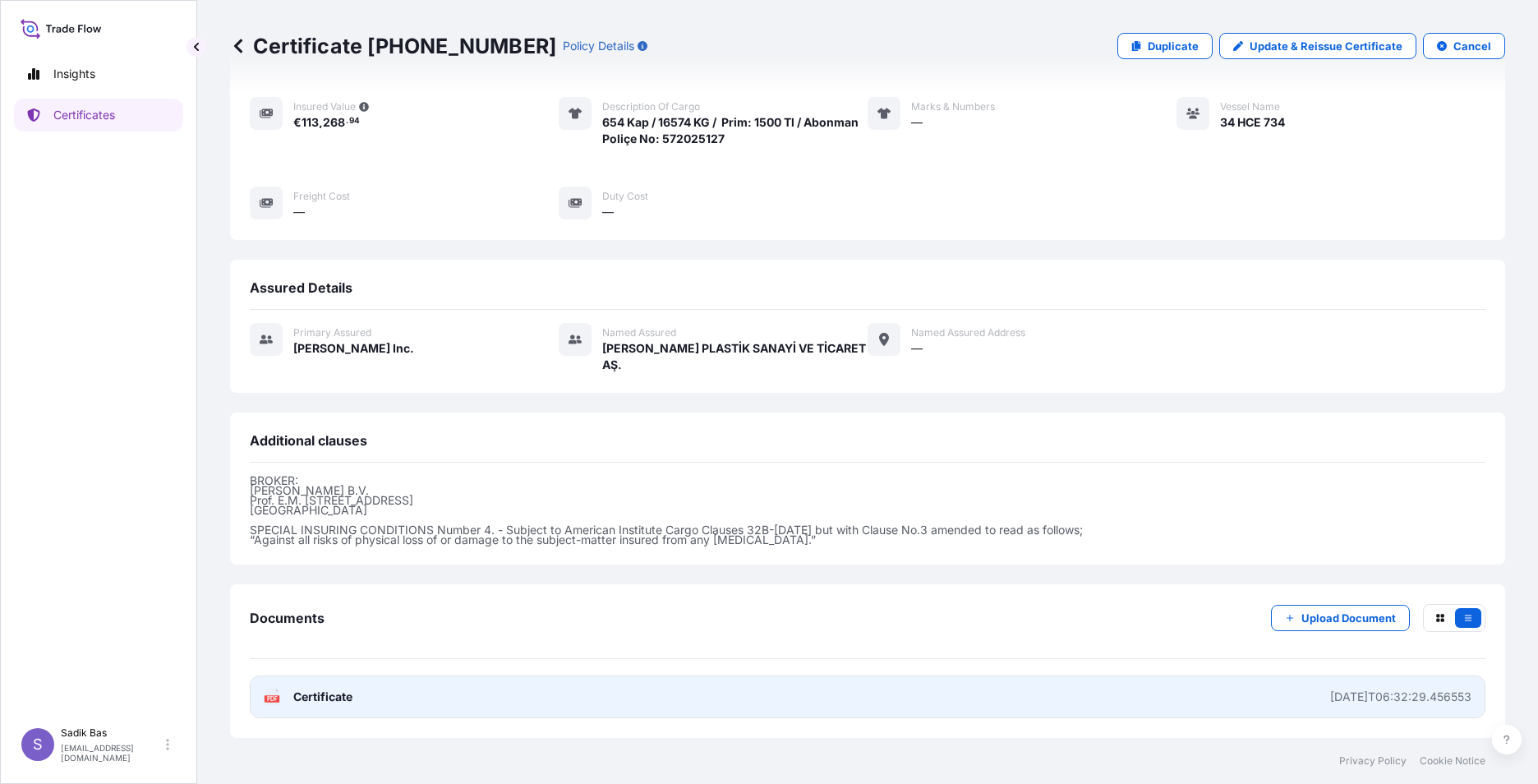
click at [312, 708] on link "PDF Certificate [DATE]T06:32:29.456553" at bounding box center [868, 697] width 1236 height 43
